Goal: Task Accomplishment & Management: Use online tool/utility

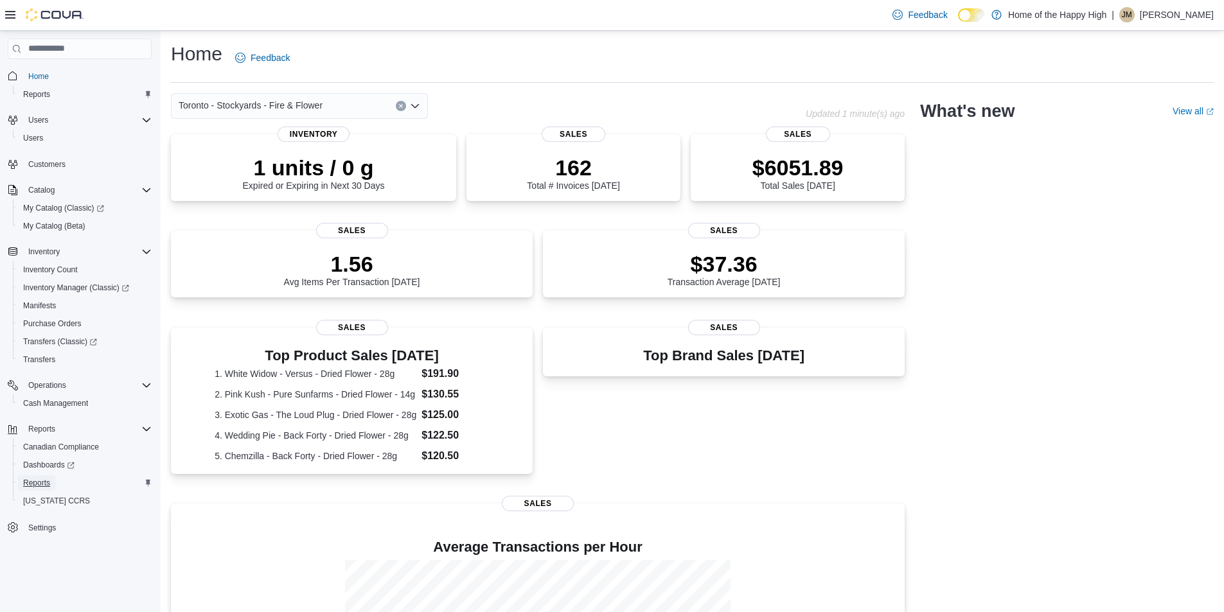
click at [48, 479] on span "Reports" at bounding box center [36, 483] width 27 height 10
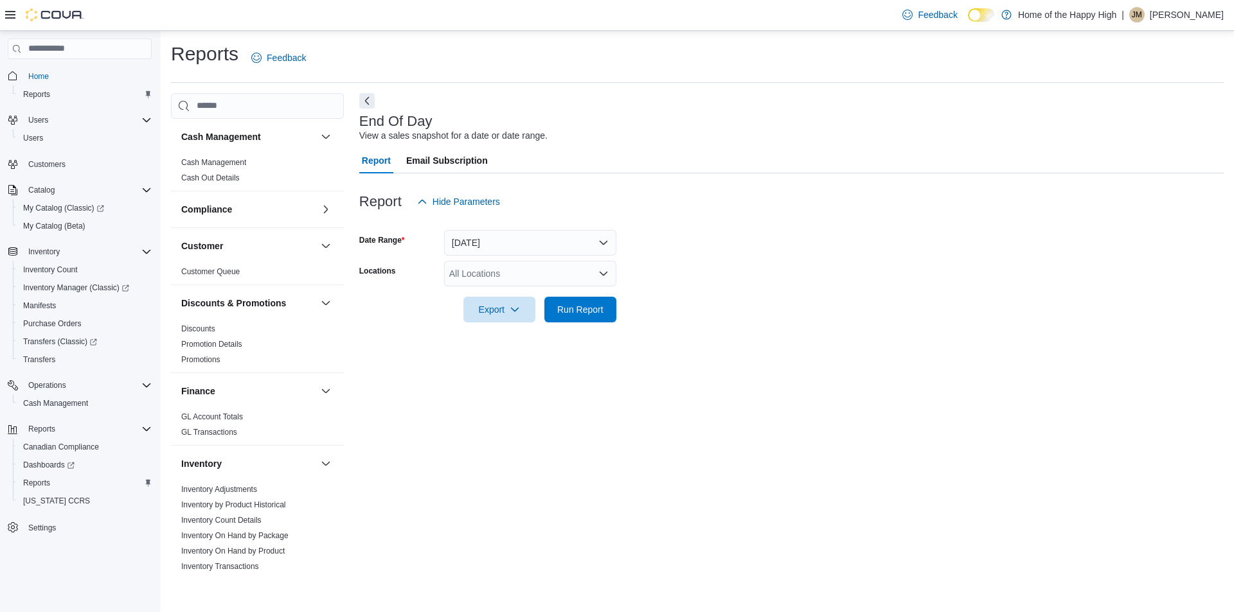
click at [552, 267] on div "All Locations" at bounding box center [530, 274] width 172 height 26
type input "*****"
click at [568, 290] on span "Toronto - Stockyards - Fire & Flower" at bounding box center [569, 295] width 144 height 13
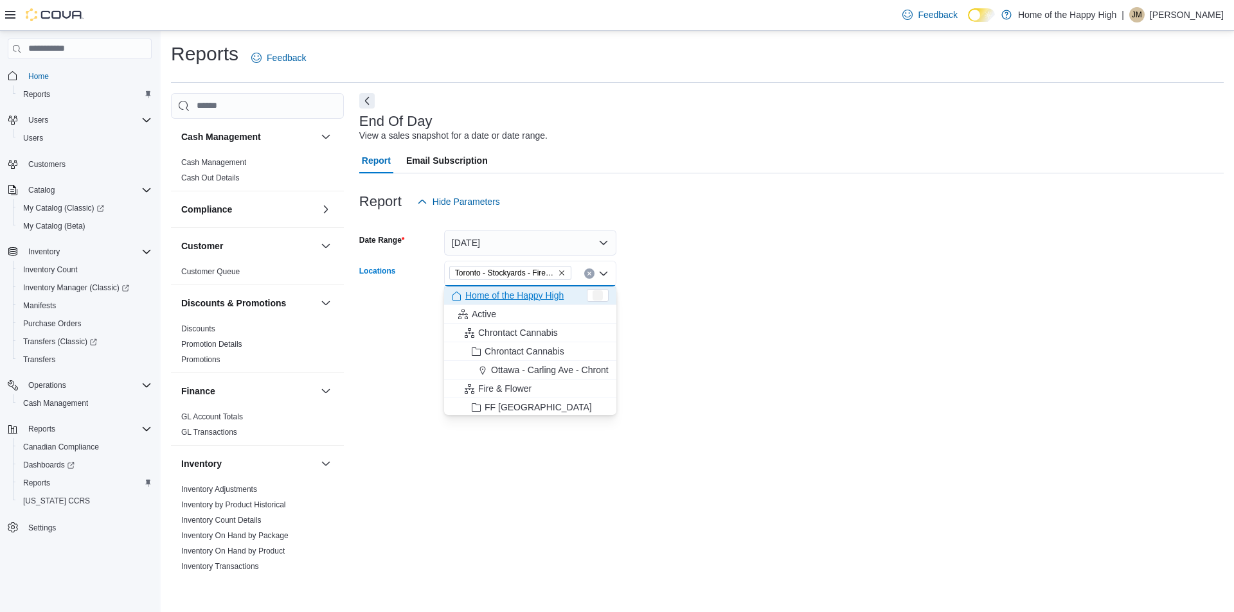
drag, startPoint x: 725, startPoint y: 292, endPoint x: 709, endPoint y: 296, distance: 15.9
click at [723, 292] on div at bounding box center [791, 292] width 864 height 10
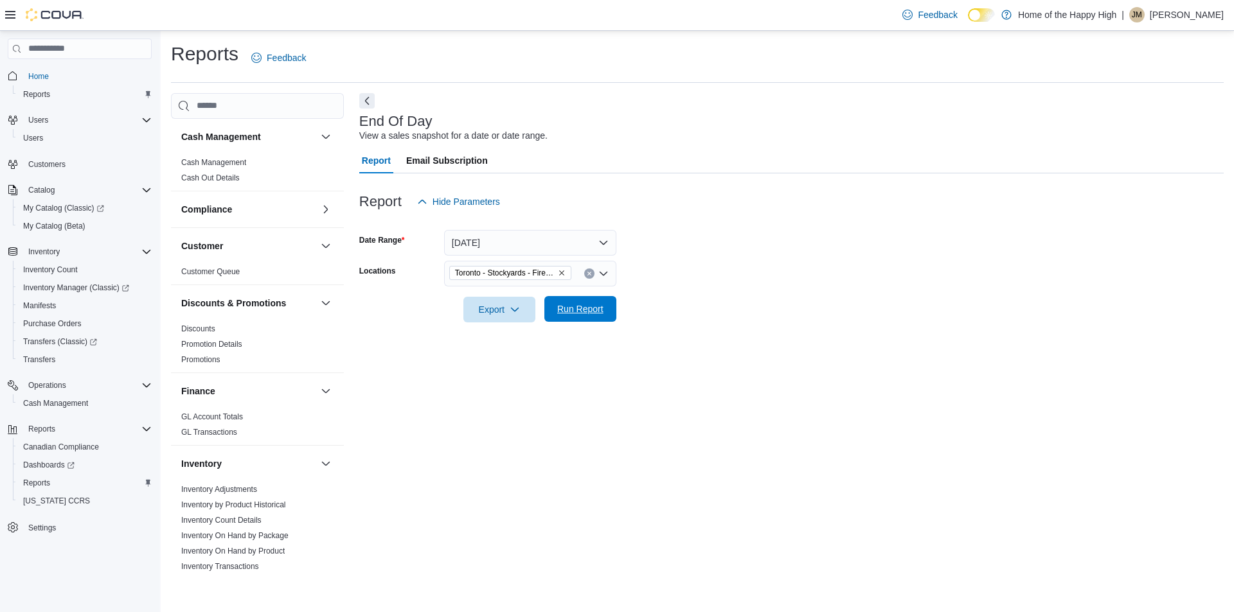
click at [565, 315] on span "Run Report" at bounding box center [580, 309] width 46 height 13
